Goal: Find specific fact: Find specific fact

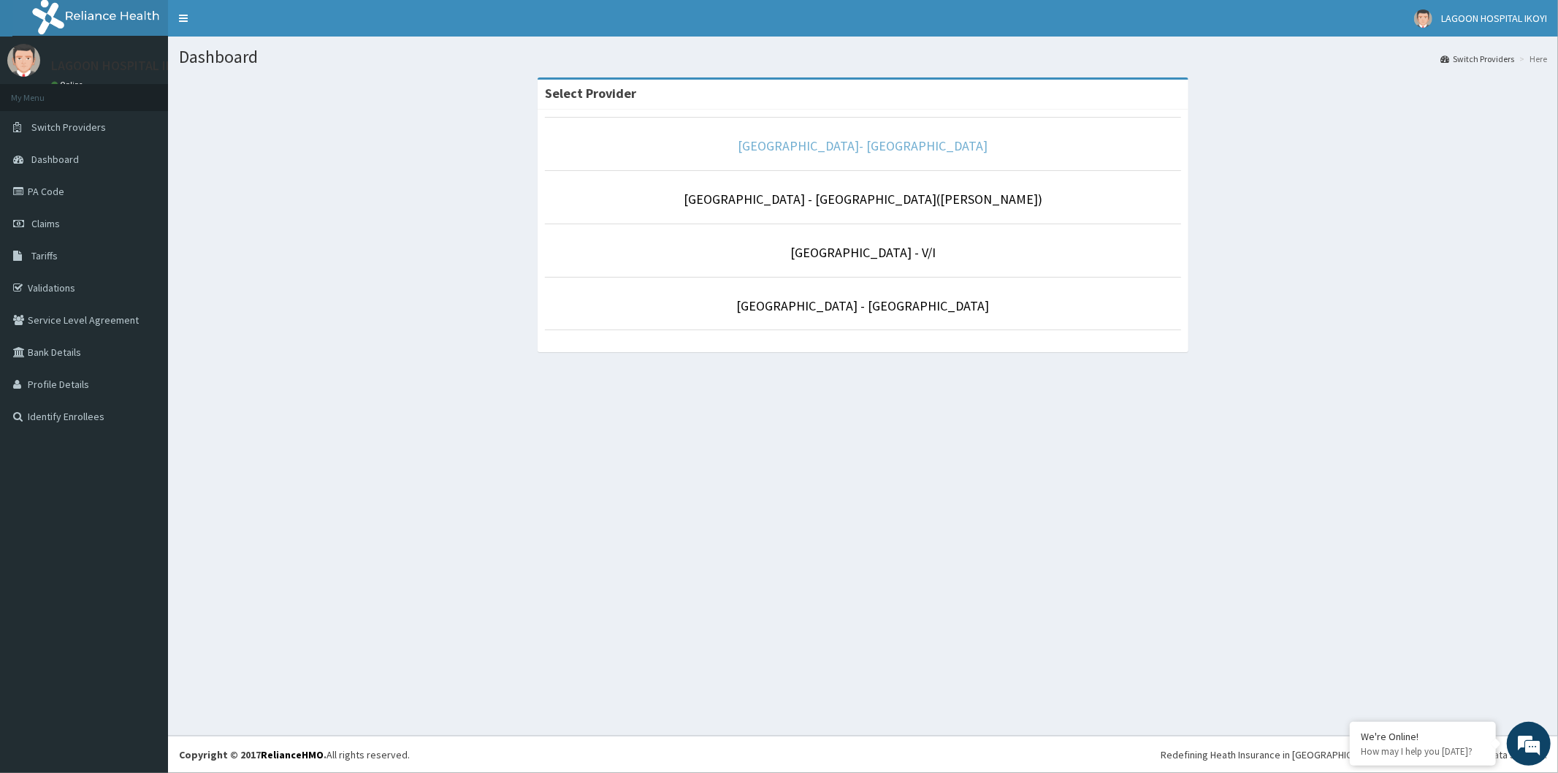
click at [862, 145] on link "[GEOGRAPHIC_DATA]- [GEOGRAPHIC_DATA]" at bounding box center [863, 145] width 250 height 17
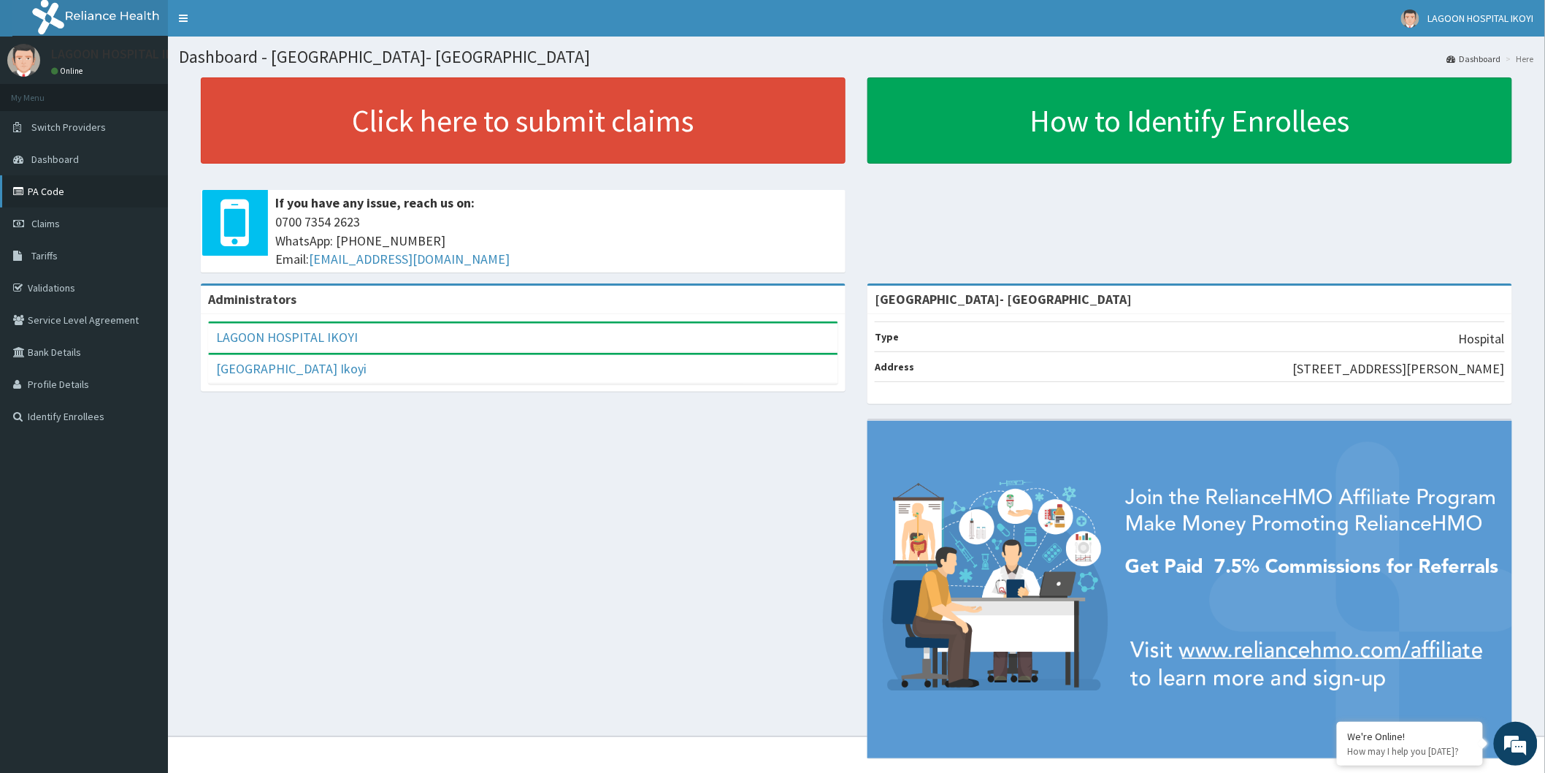
click at [34, 194] on link "PA Code" at bounding box center [84, 191] width 168 height 32
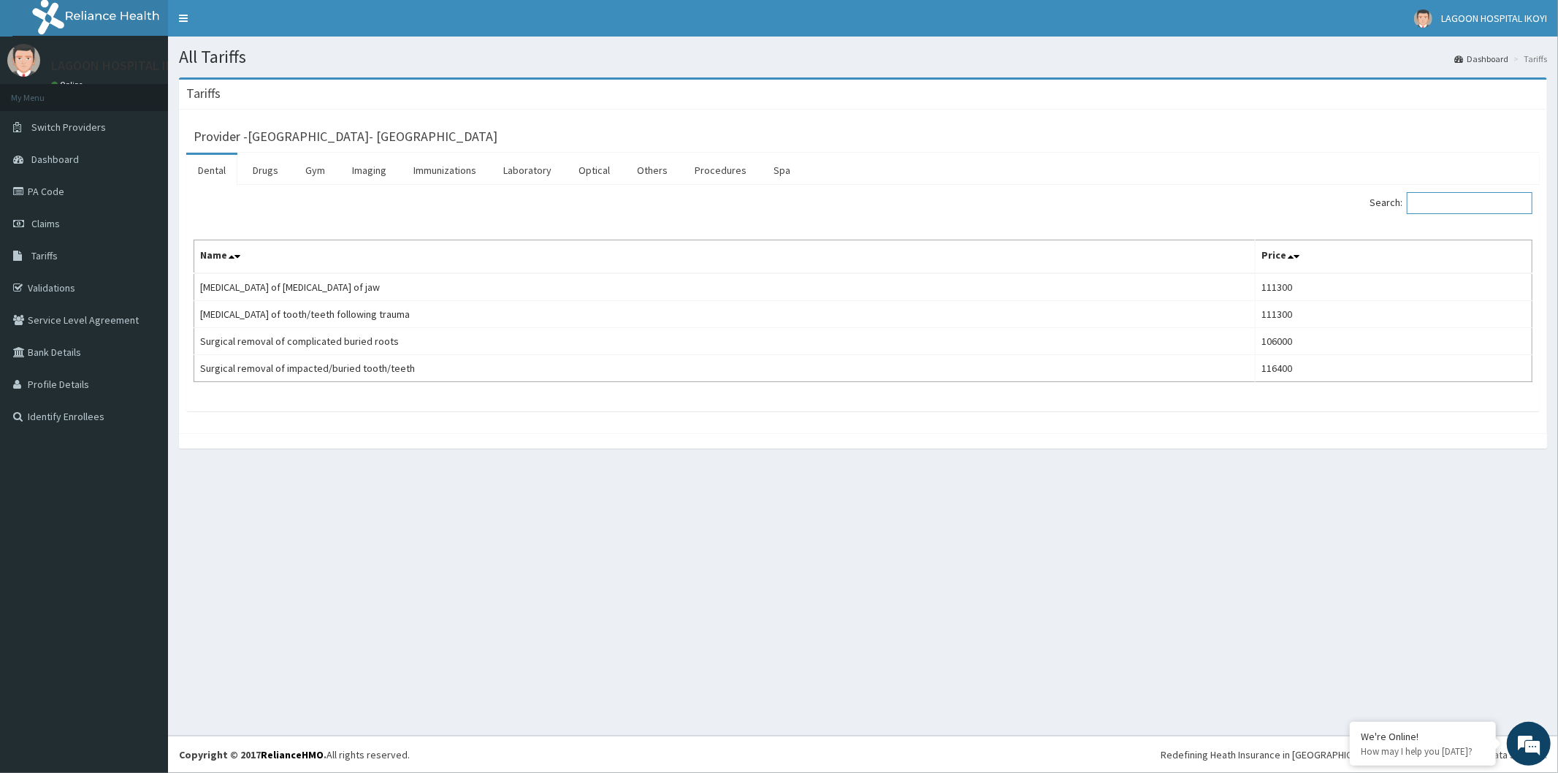
click at [1449, 207] on input "Search:" at bounding box center [1469, 203] width 126 height 22
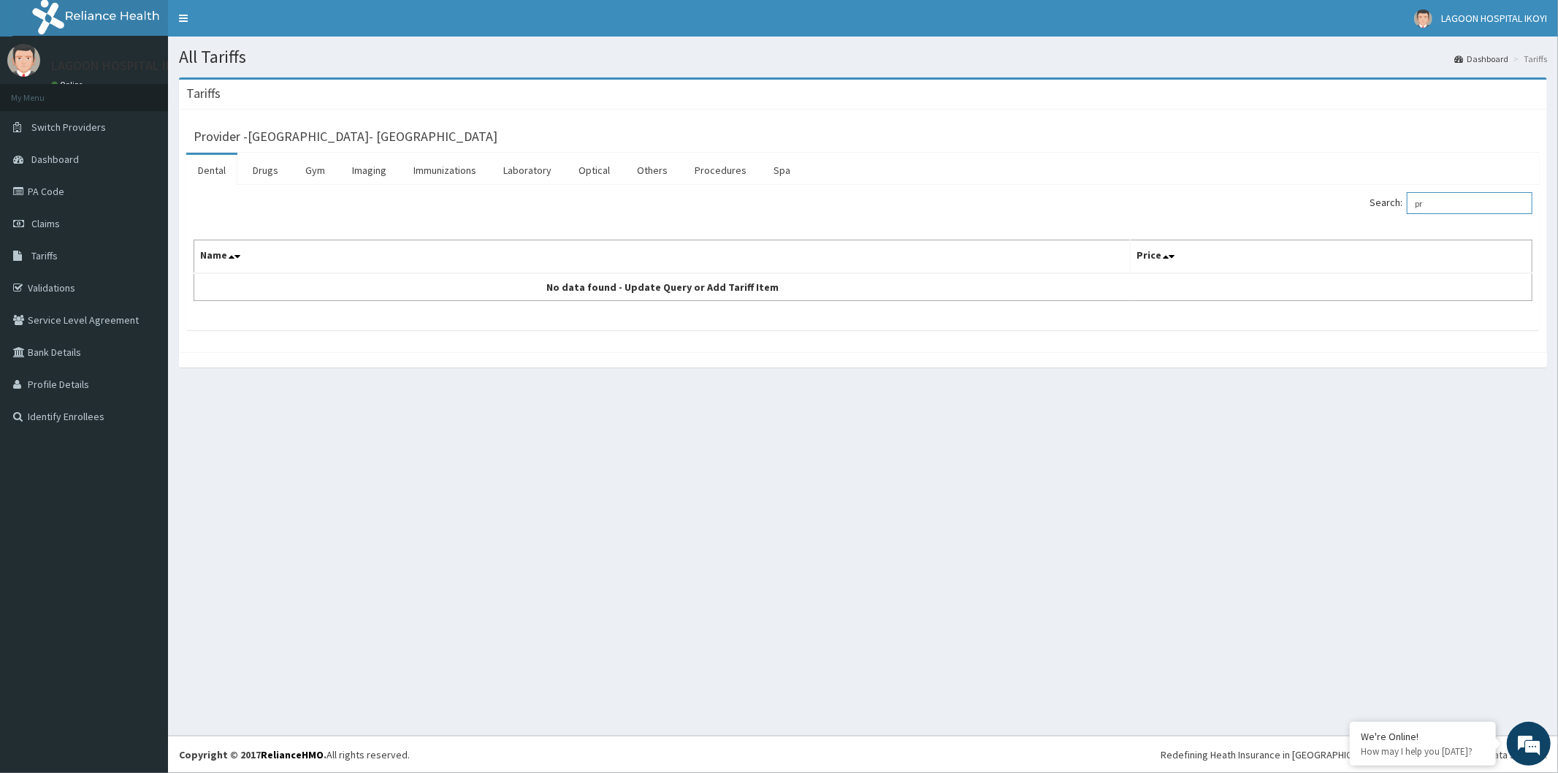
type input "p"
type input "pre"
click at [719, 171] on link "Procedures" at bounding box center [720, 170] width 75 height 31
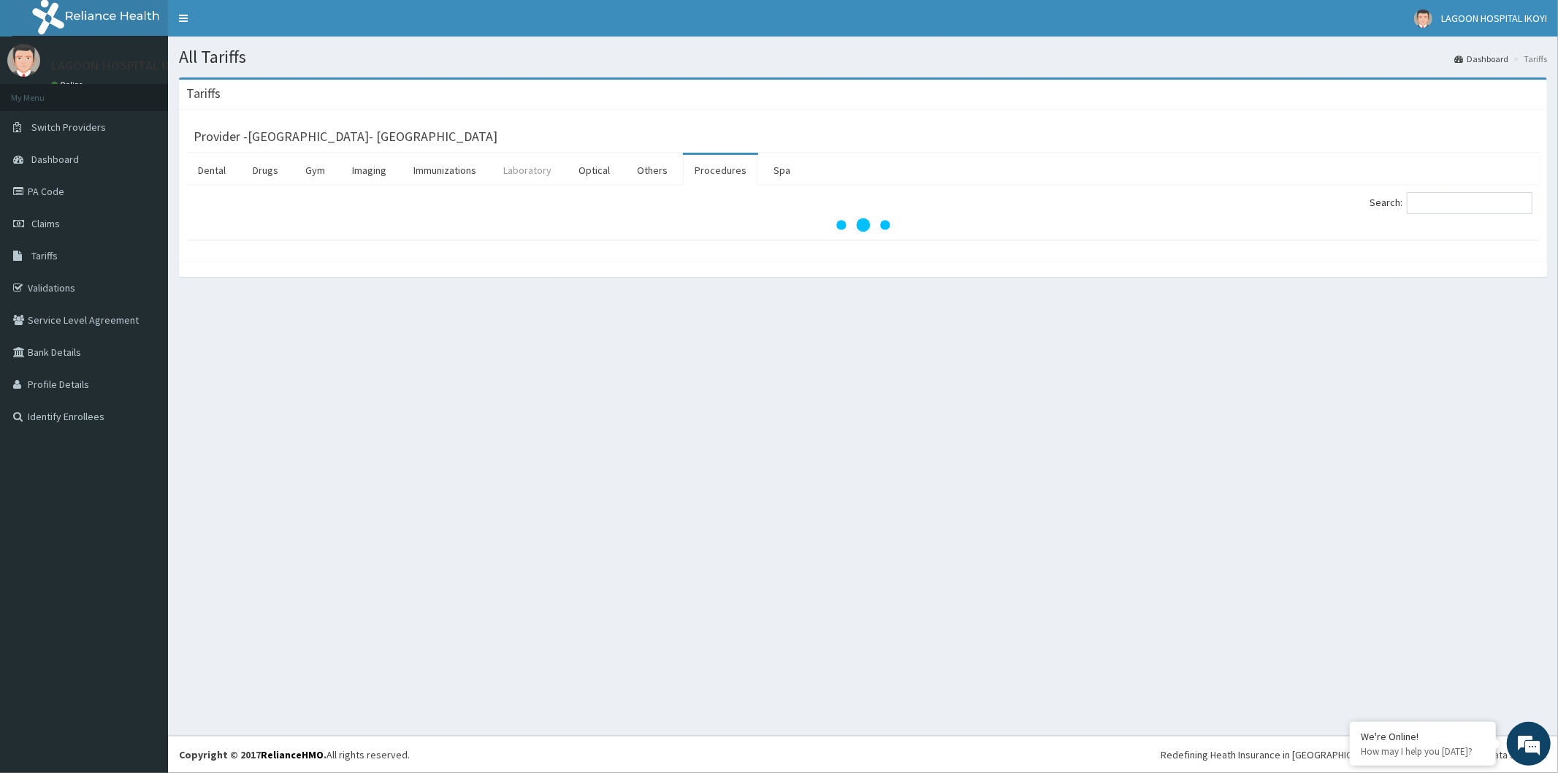
click at [533, 173] on link "Laboratory" at bounding box center [527, 170] width 72 height 31
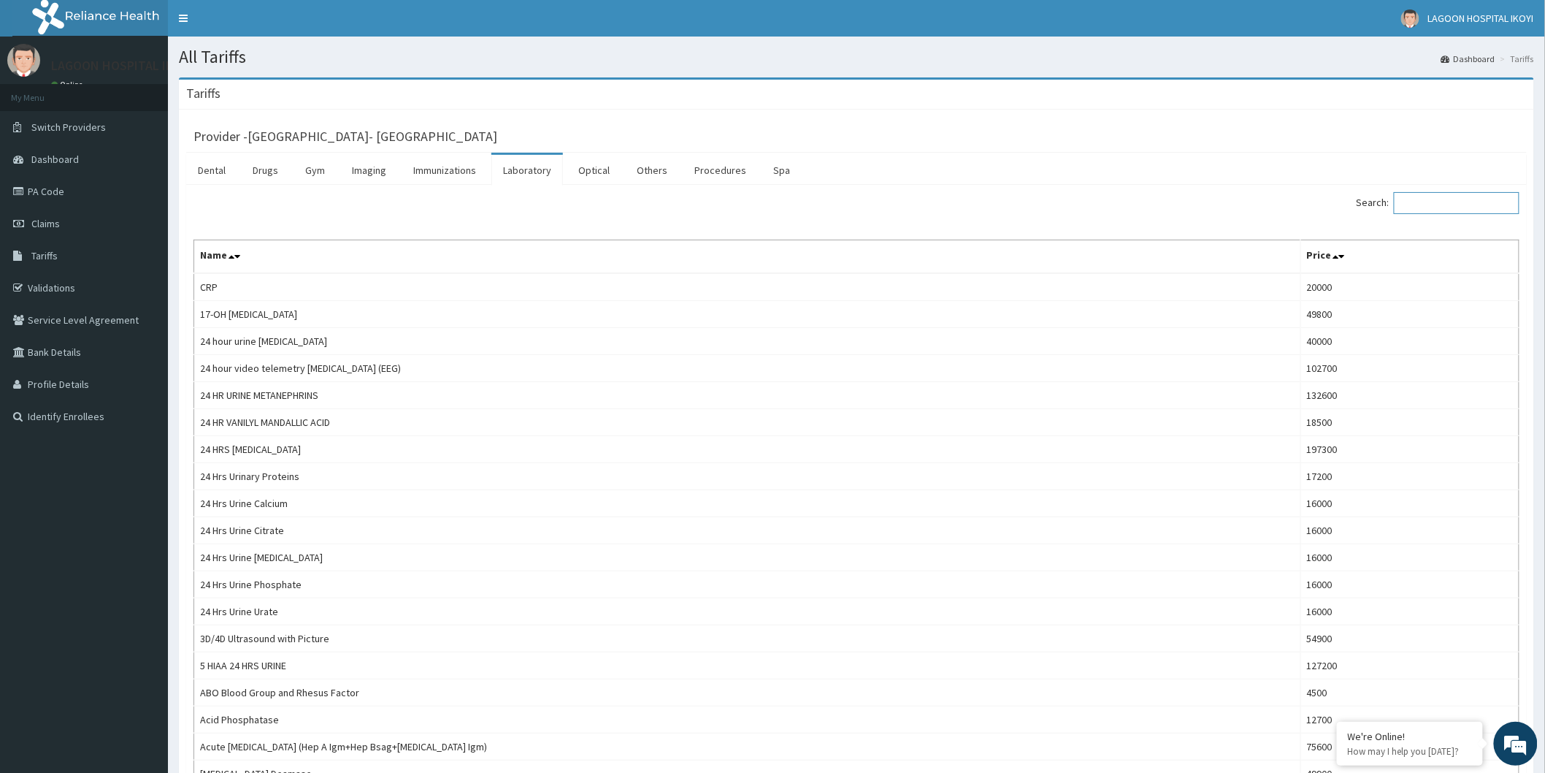
drag, startPoint x: 1463, startPoint y: 204, endPoint x: 1453, endPoint y: 196, distance: 13.5
click at [1462, 202] on input "Search:" at bounding box center [1457, 203] width 126 height 22
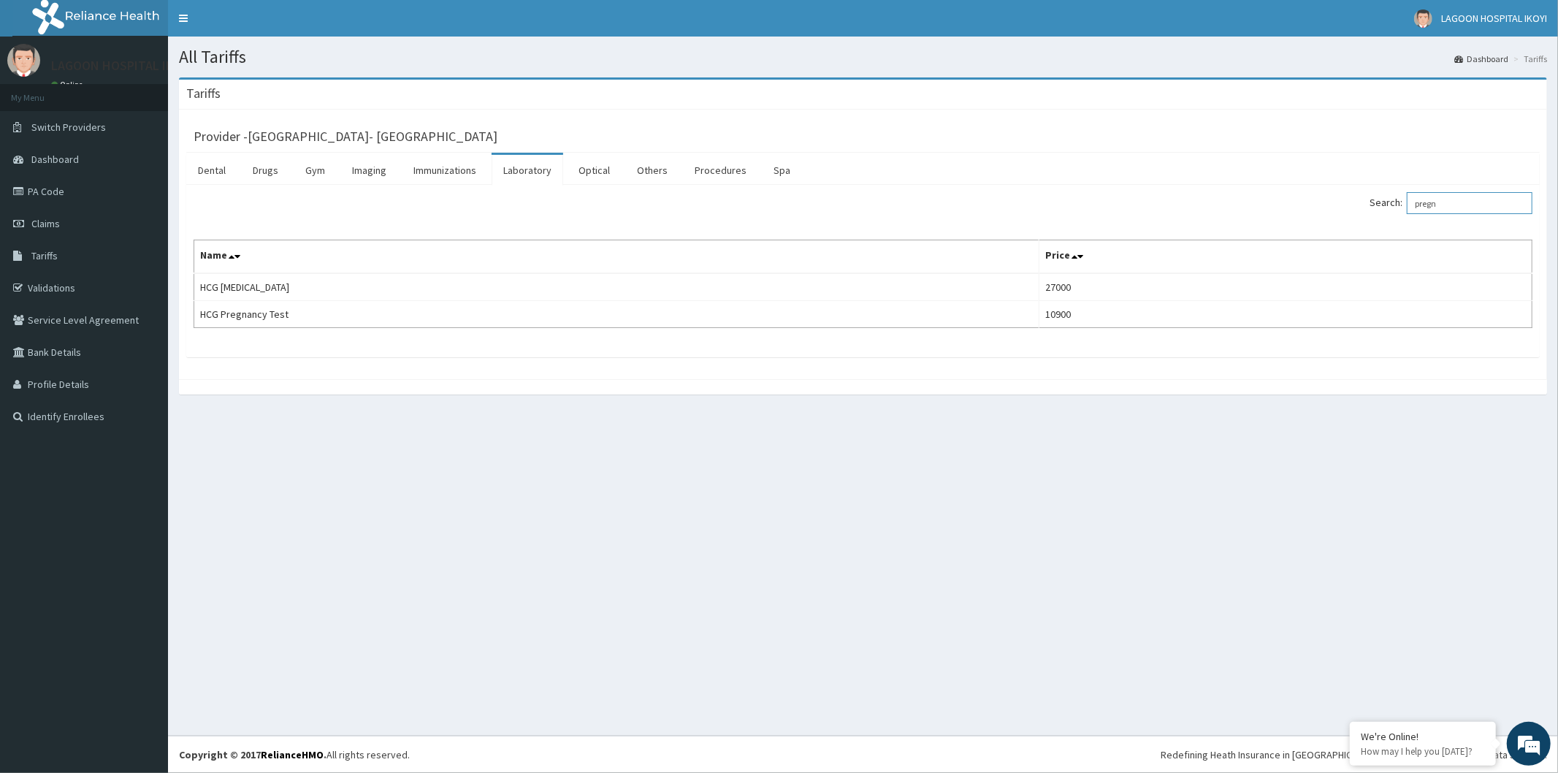
type input "pregn"
click at [194, 316] on table "Name Price HCG Molar Pregnancy 27000 HCG Pregnancy Test 10900" at bounding box center [863, 284] width 1339 height 88
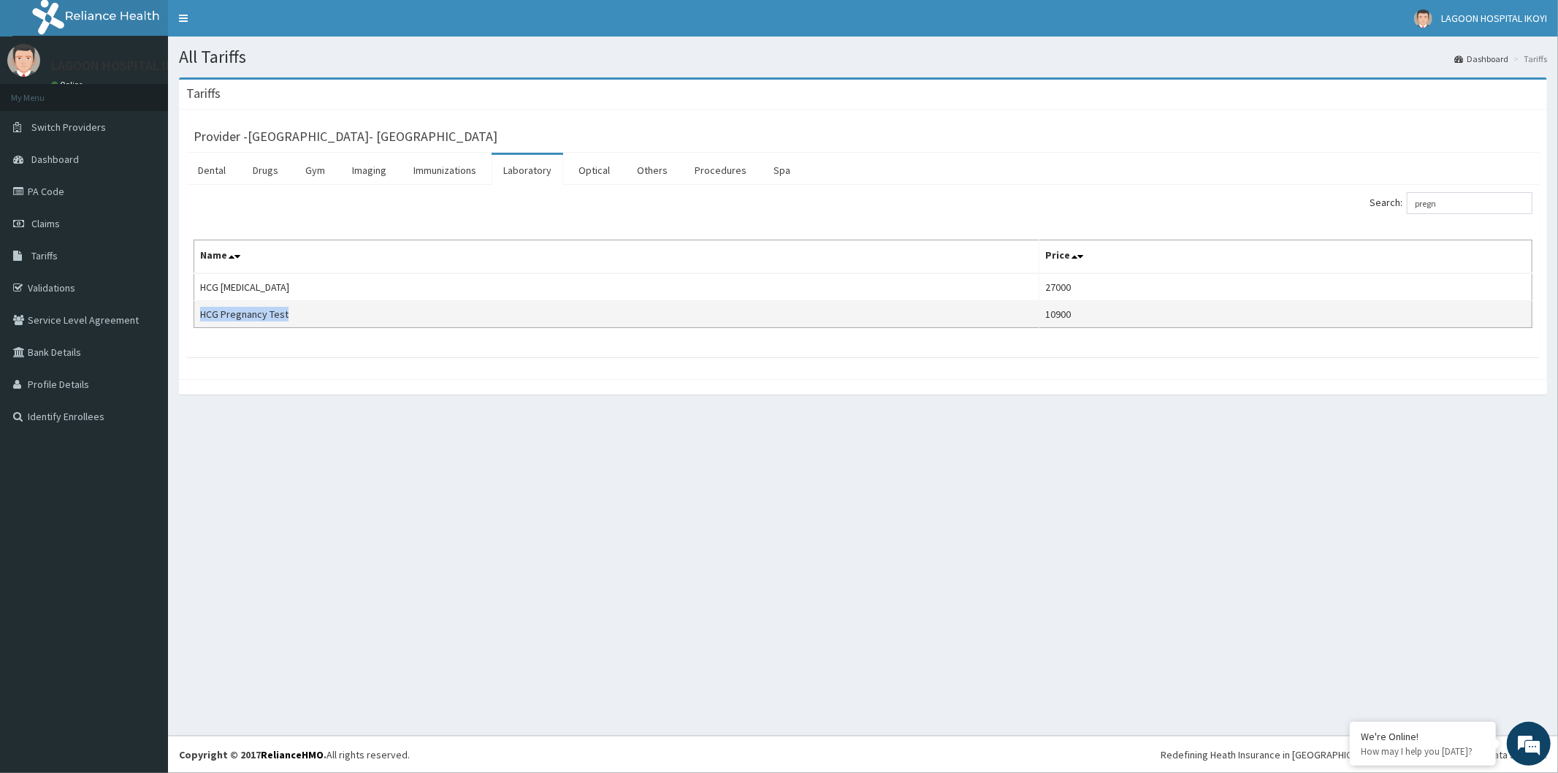
drag, startPoint x: 197, startPoint y: 317, endPoint x: 290, endPoint y: 315, distance: 92.8
click at [290, 315] on td "HCG Pregnancy Test" at bounding box center [616, 314] width 845 height 27
click at [292, 315] on td "HCG Pregnancy Test" at bounding box center [616, 314] width 845 height 27
click at [294, 316] on td "HCG Pregnancy Test" at bounding box center [616, 314] width 845 height 27
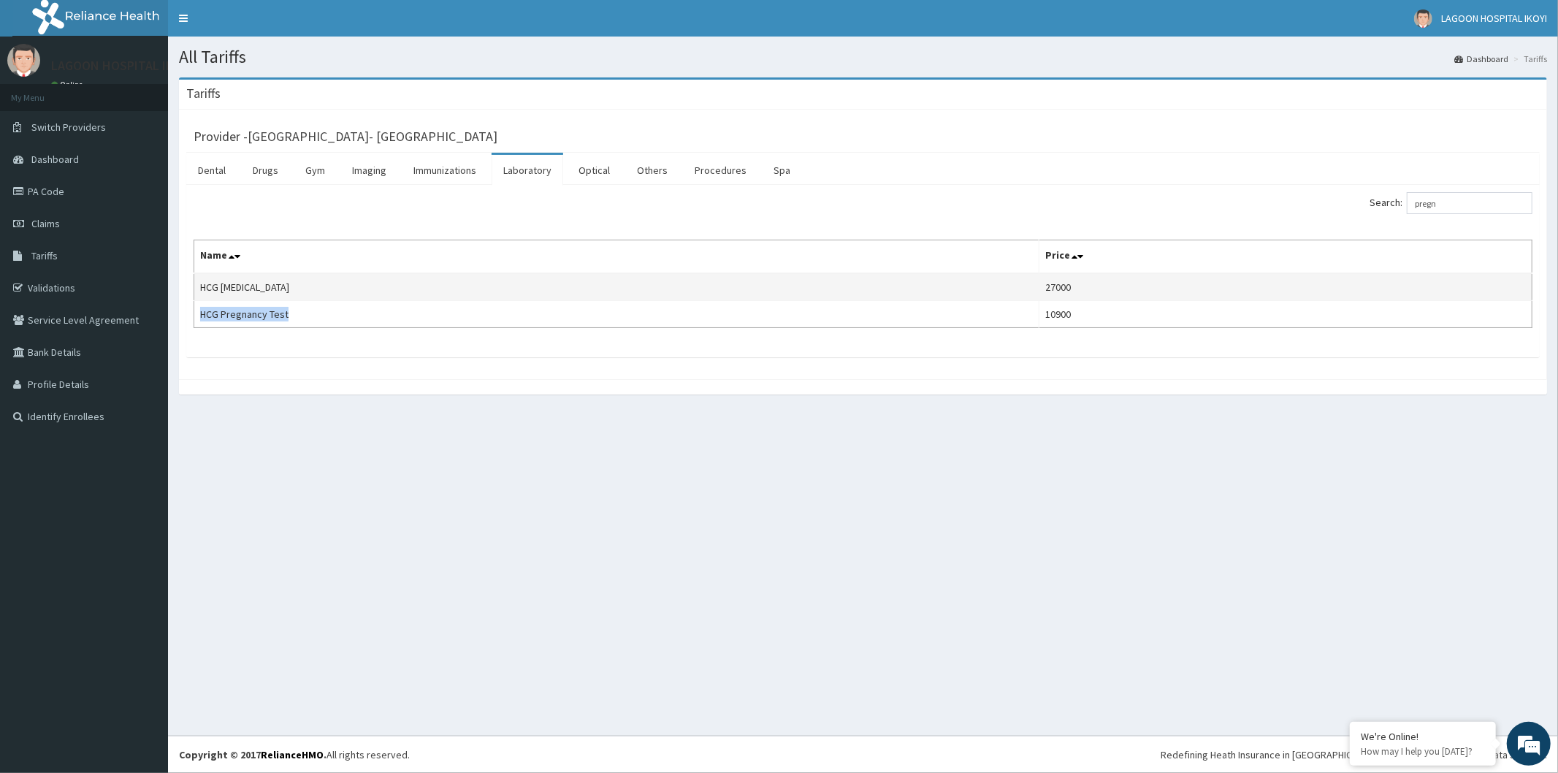
copy td "HCG Pregnancy Test"
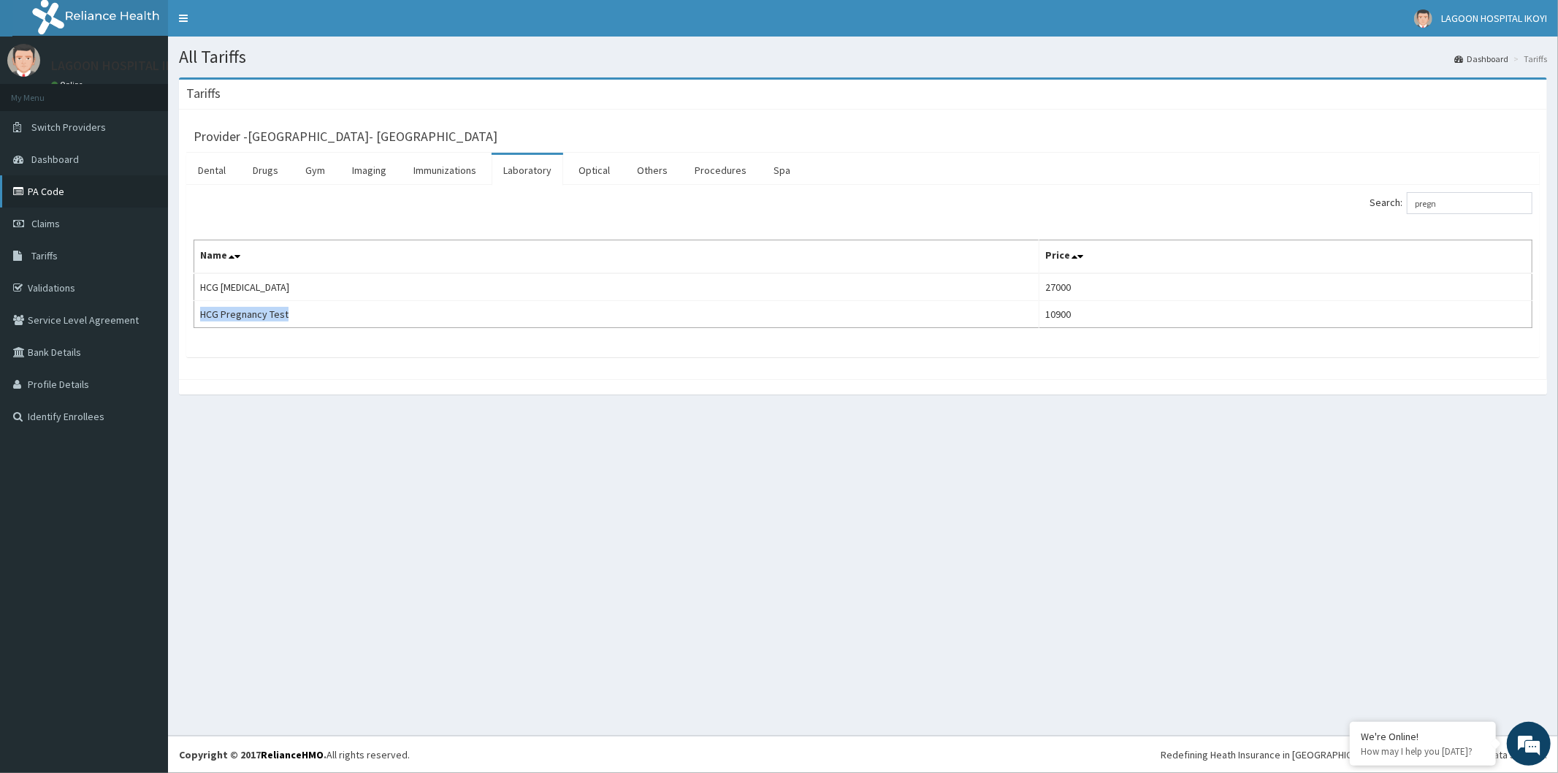
click at [50, 202] on link "PA Code" at bounding box center [84, 191] width 168 height 32
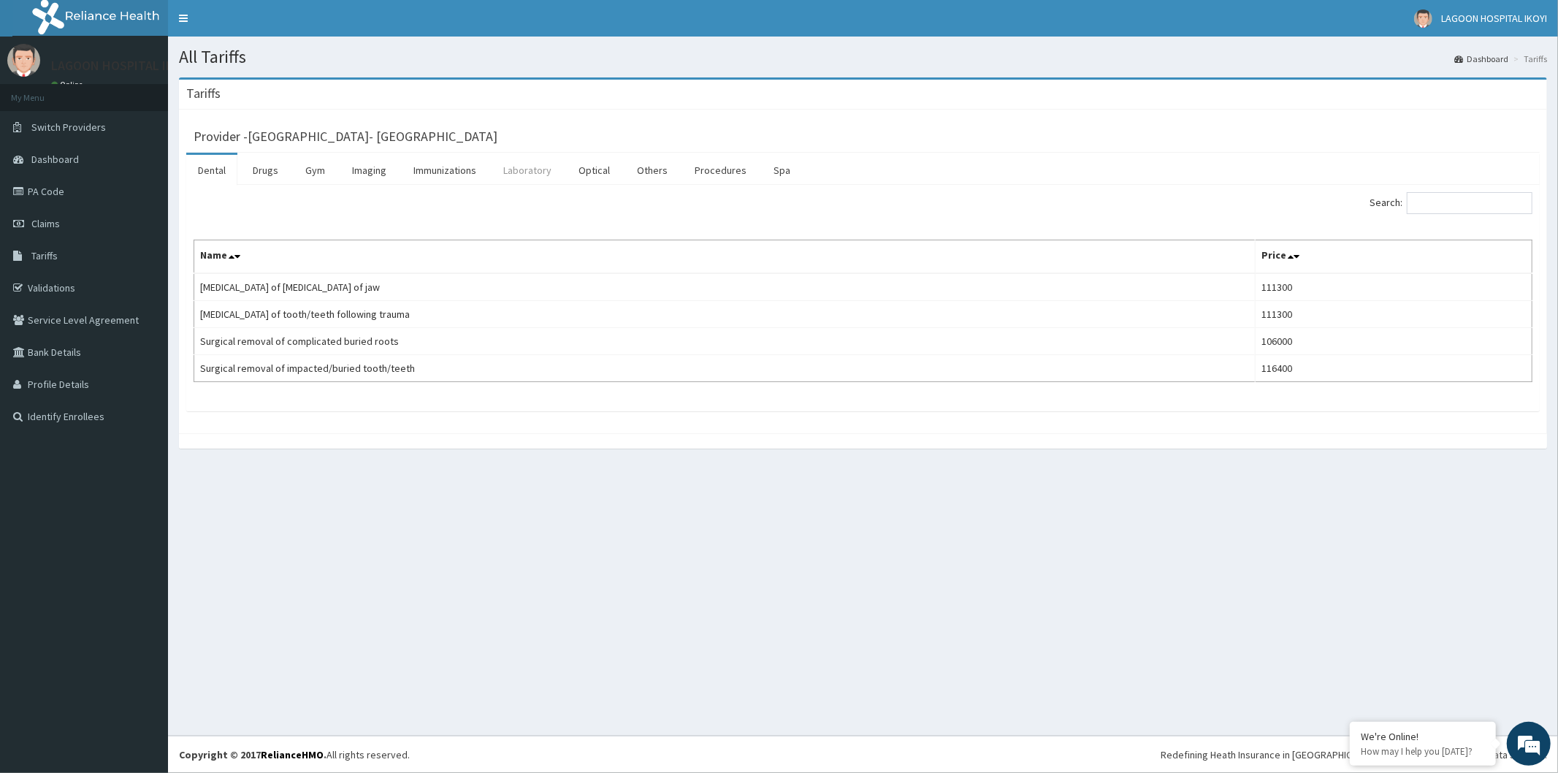
click at [526, 172] on link "Laboratory" at bounding box center [527, 170] width 72 height 31
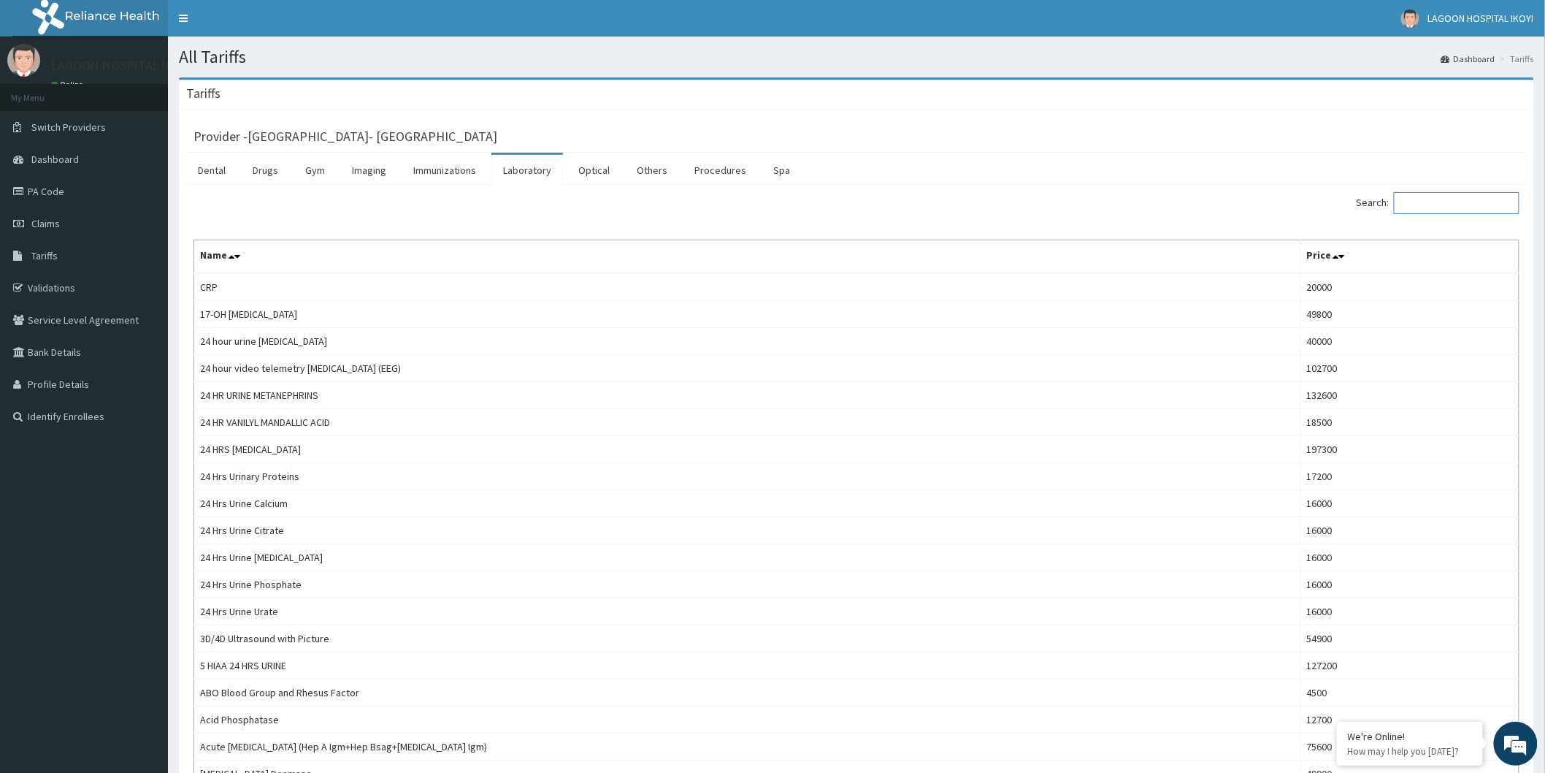
click at [1455, 210] on input "Search:" at bounding box center [1457, 203] width 126 height 22
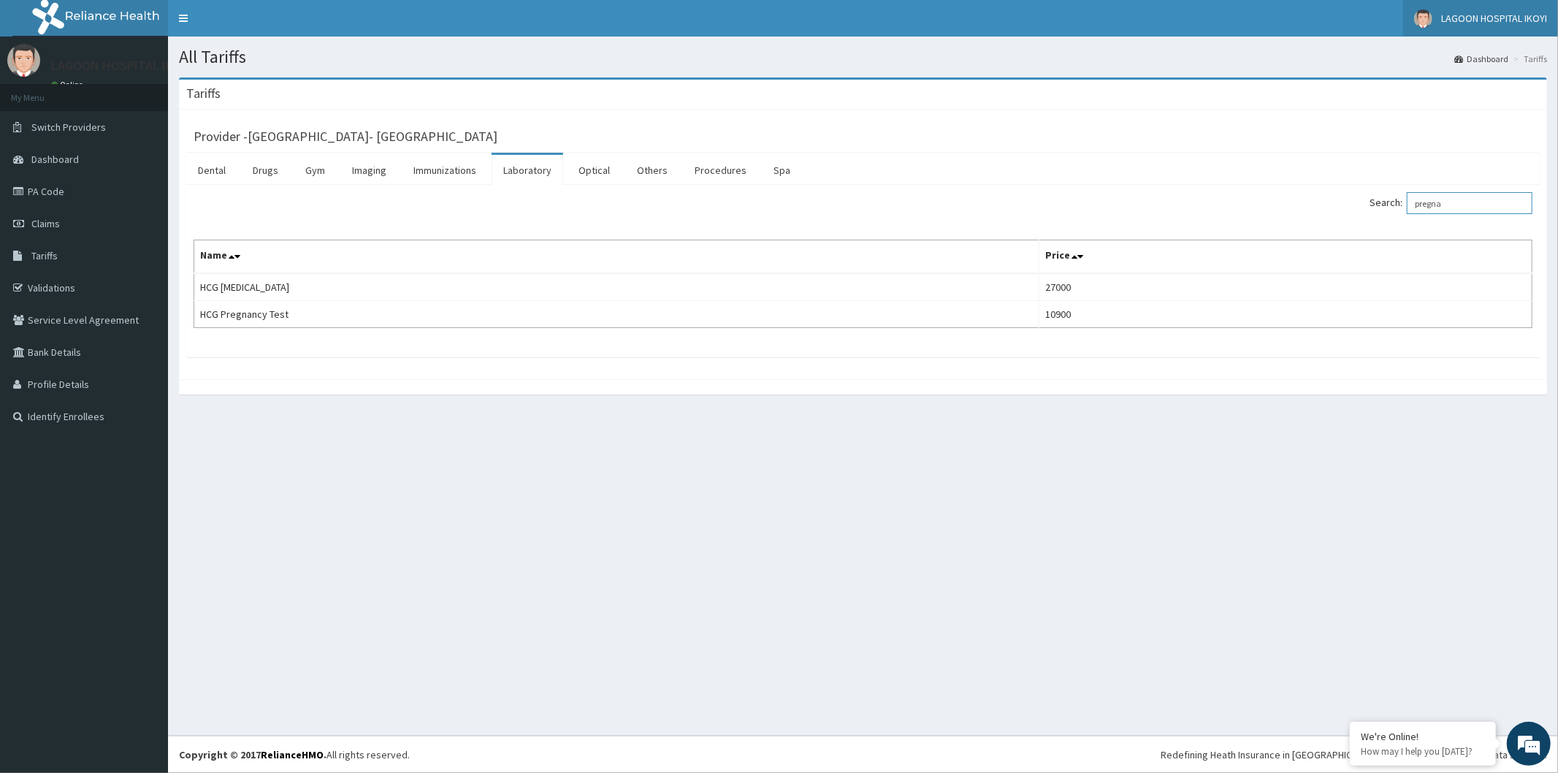
type input "pregna"
